Goal: Task Accomplishment & Management: Use online tool/utility

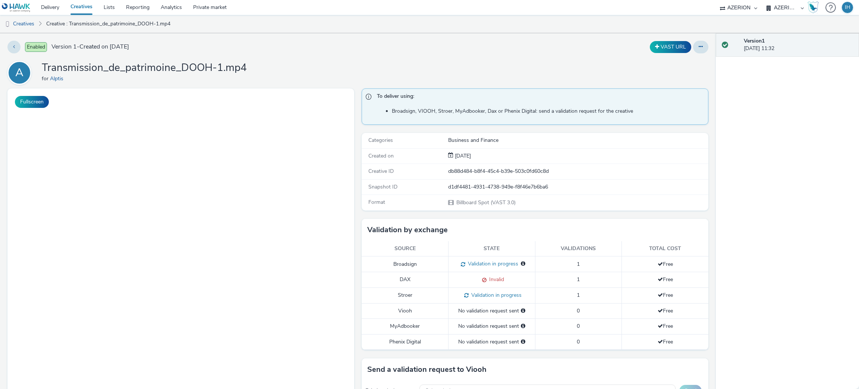
select select "ac009755-aa48-4799-8050-7a339a378eb8"
select select "79162ed7-0017-4339-93b0-3399b708648f"
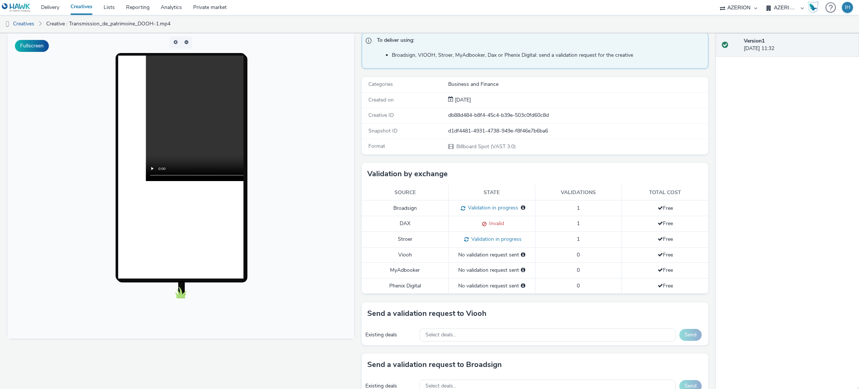
scroll to position [167, 0]
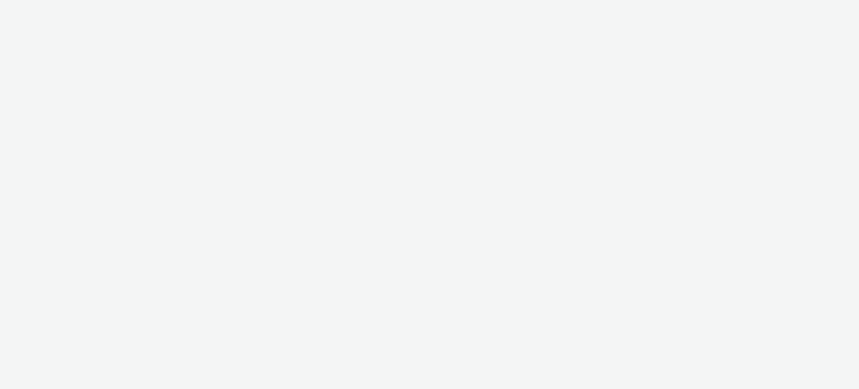
select select "ac009755-aa48-4799-8050-7a339a378eb8"
select select "79162ed7-0017-4339-93b0-3399b708648f"
select select "ac009755-aa48-4799-8050-7a339a378eb8"
select select "79162ed7-0017-4339-93b0-3399b708648f"
